Goal: Find specific page/section: Find specific page/section

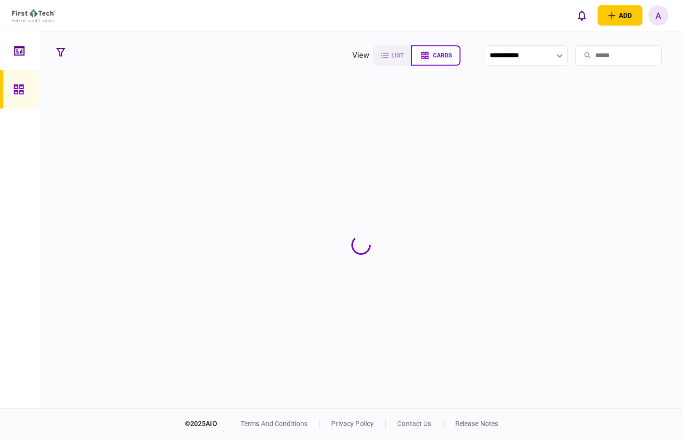
click at [609, 54] on input "search" at bounding box center [618, 55] width 86 height 20
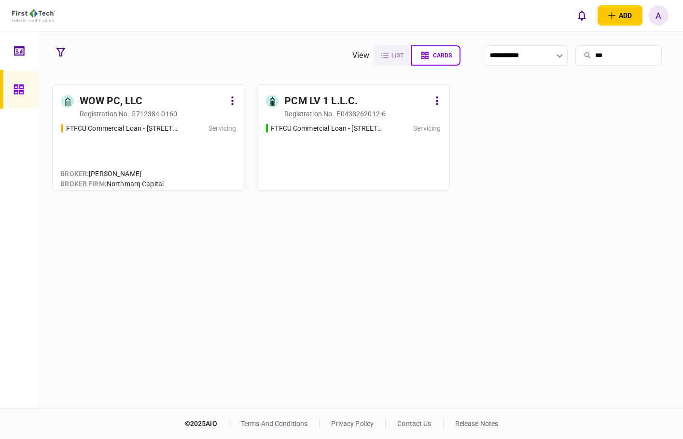
type input "***"
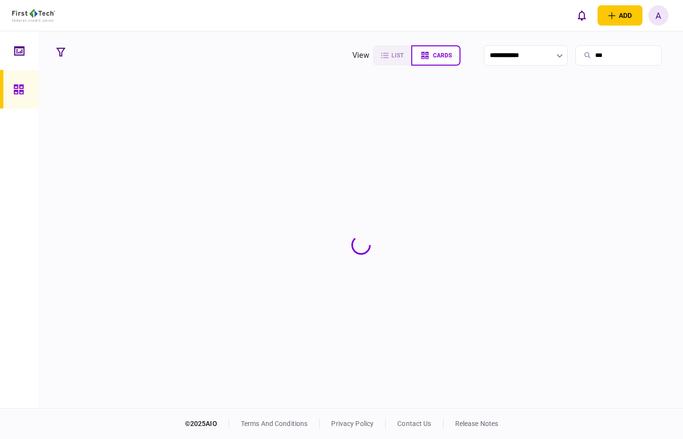
drag, startPoint x: 86, startPoint y: 88, endPoint x: 121, endPoint y: 110, distance: 40.3
click at [121, 108] on section at bounding box center [360, 244] width 617 height 321
click at [130, 102] on div "PCM LV 1 L.L.C." at bounding box center [116, 102] width 73 height 15
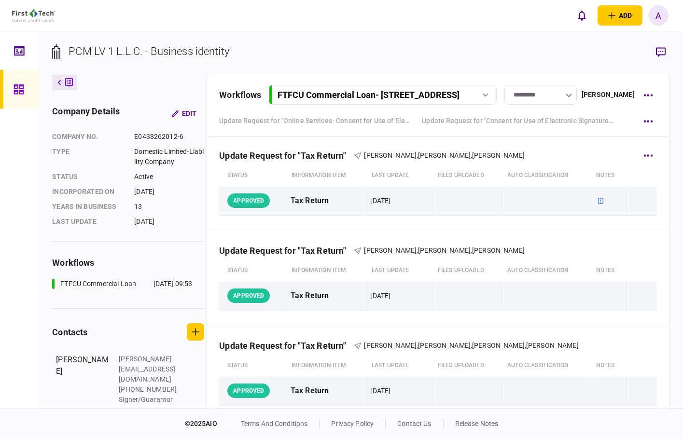
scroll to position [527, 0]
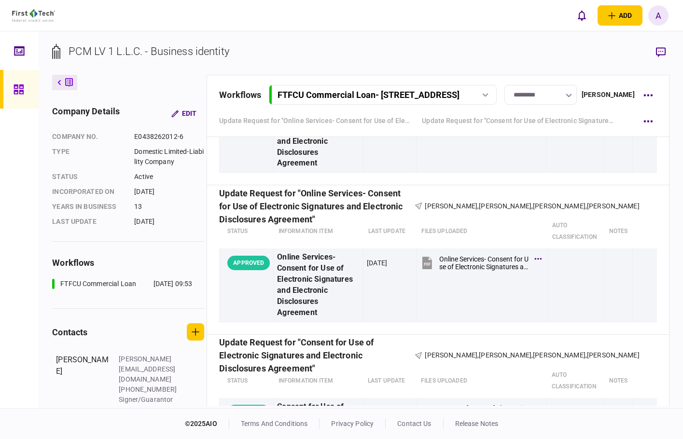
click at [197, 323] on div "company details Edit company no. E0438262012-6 Type Domestic Limited-Liability …" at bounding box center [129, 255] width 154 height 301
click at [201, 333] on div "company details Edit company no. E0438262012-6 Type Domestic Limited-Liability …" at bounding box center [129, 255] width 154 height 301
drag, startPoint x: 11, startPoint y: 252, endPoint x: 13, endPoint y: 245, distance: 7.6
click at [11, 252] on div at bounding box center [19, 219] width 39 height 377
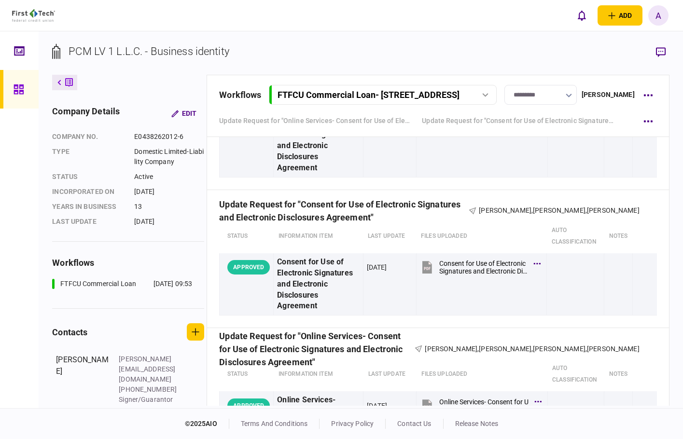
scroll to position [286, 0]
